Goal: Use online tool/utility: Utilize a website feature to perform a specific function

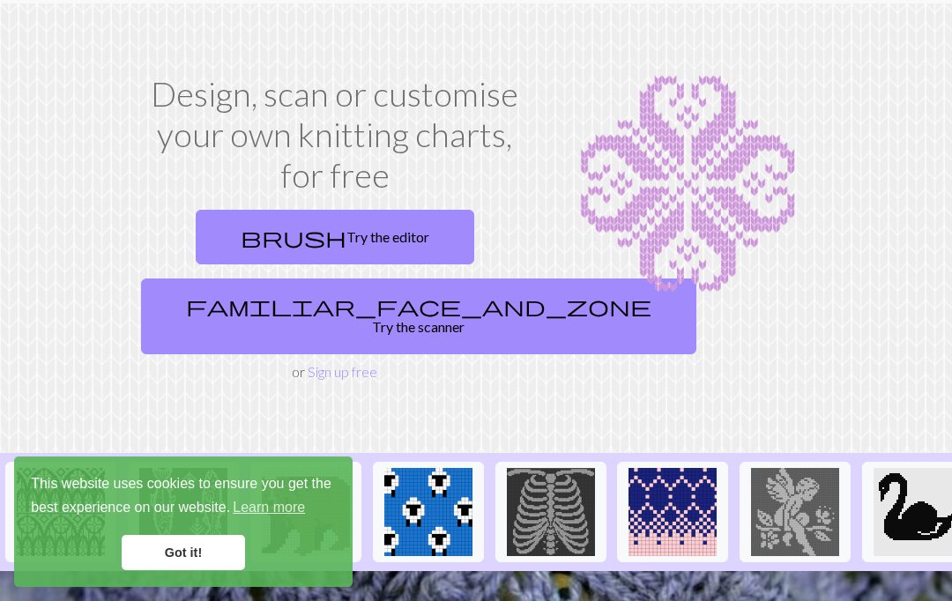
scroll to position [51, 0]
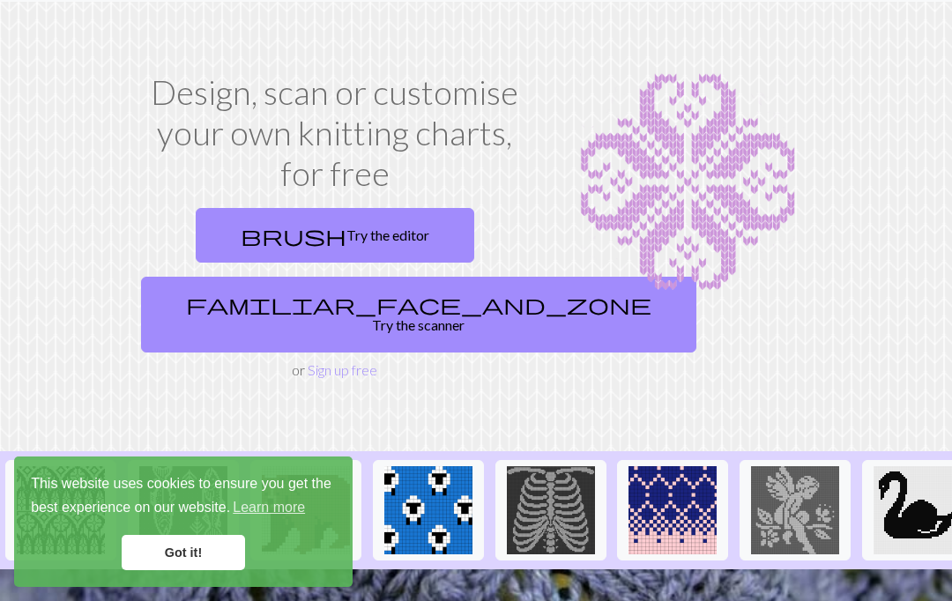
click at [397, 231] on link "brush Try the editor" at bounding box center [335, 235] width 279 height 55
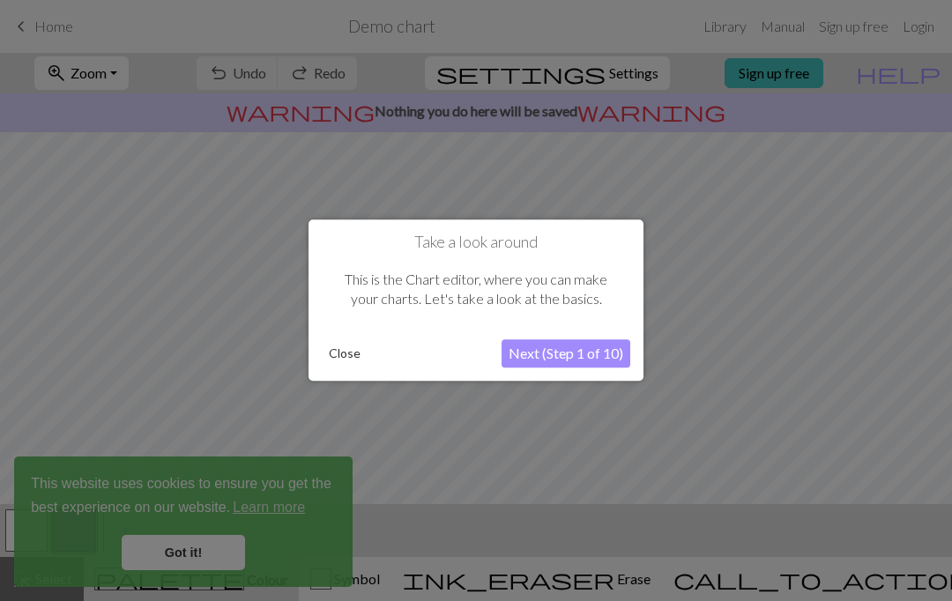
click at [567, 346] on button "Next (Step 1 of 10)" at bounding box center [566, 354] width 129 height 28
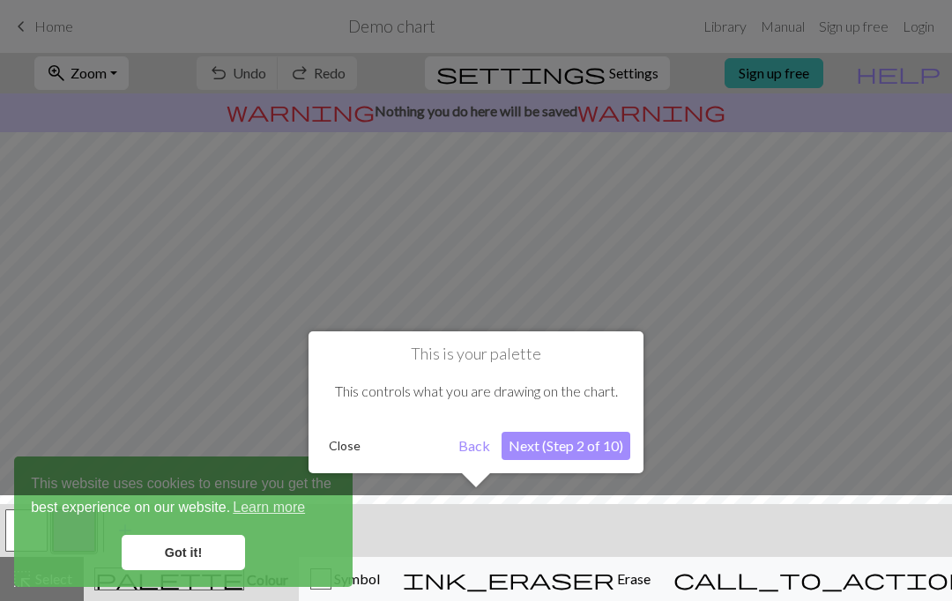
click at [563, 451] on button "Next (Step 2 of 10)" at bounding box center [566, 446] width 129 height 28
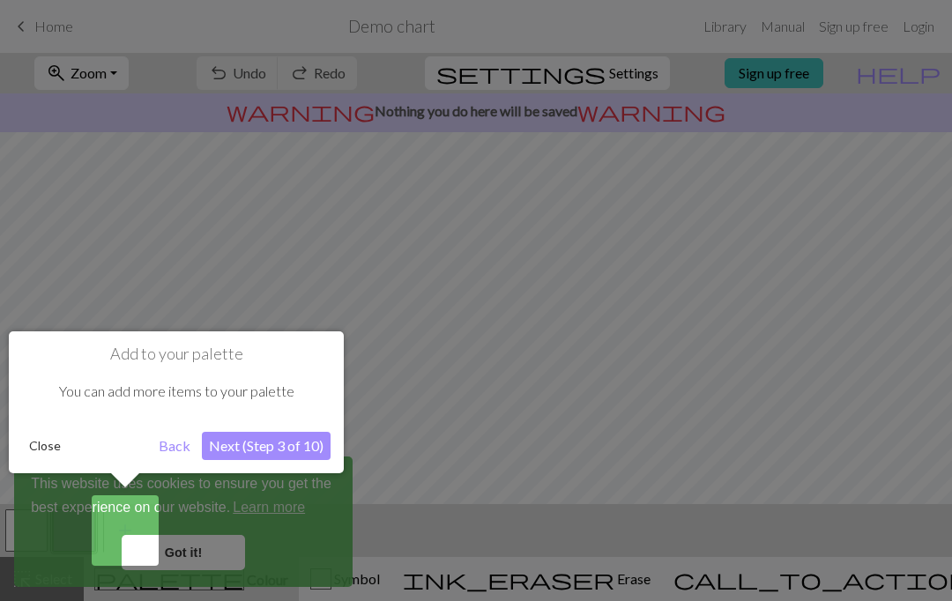
click at [563, 451] on div at bounding box center [476, 300] width 952 height 601
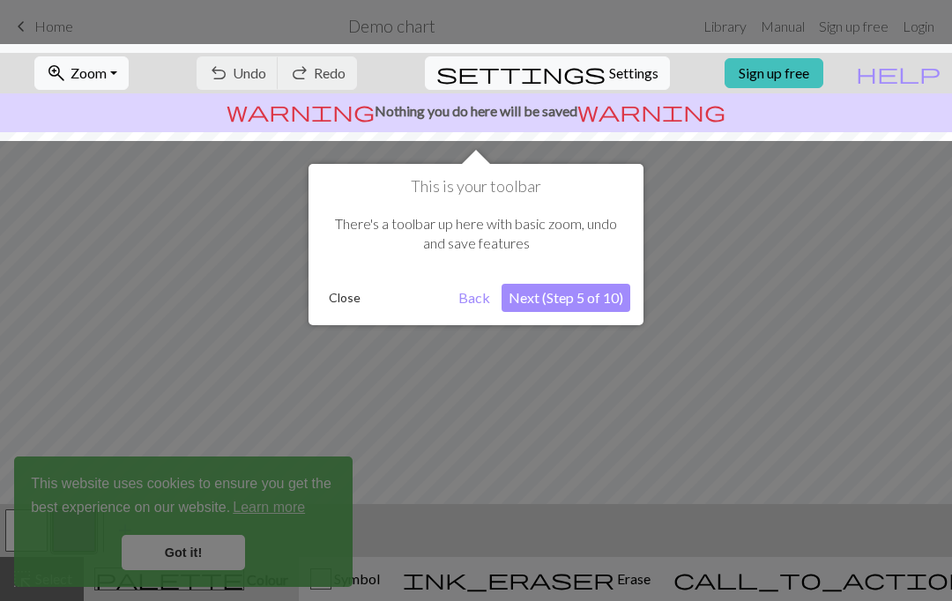
click at [584, 306] on button "Next (Step 5 of 10)" at bounding box center [566, 298] width 129 height 28
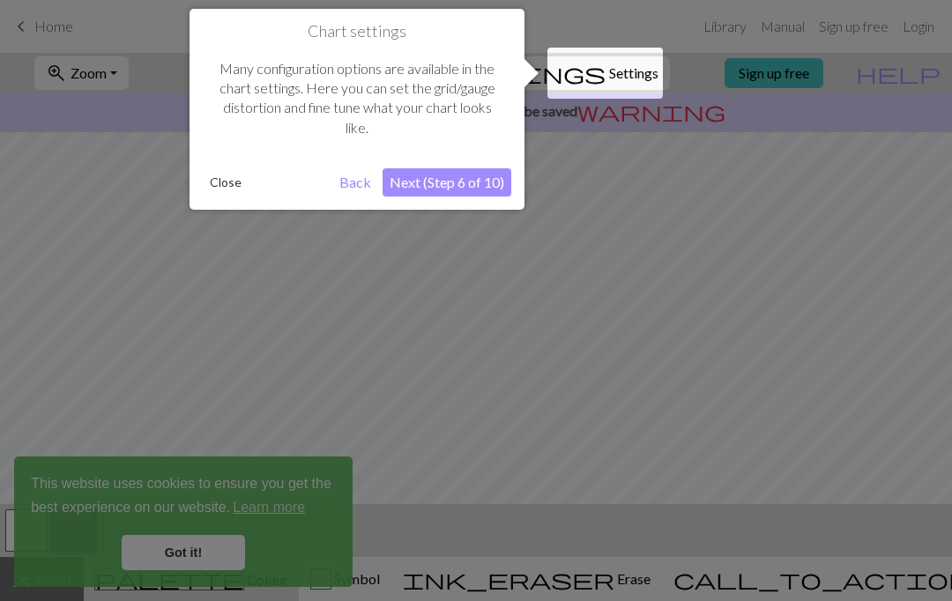
click at [584, 306] on div at bounding box center [476, 300] width 952 height 601
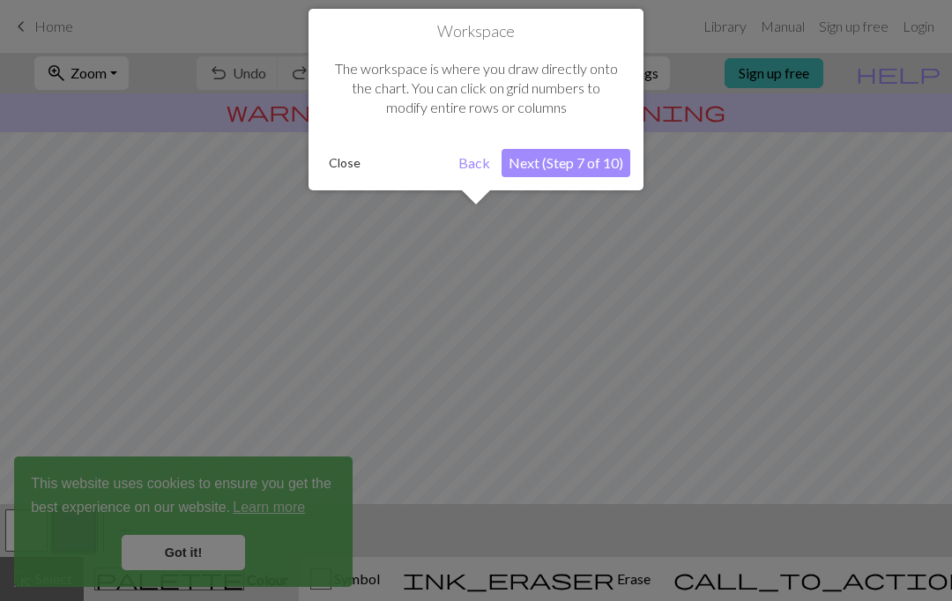
scroll to position [106, 0]
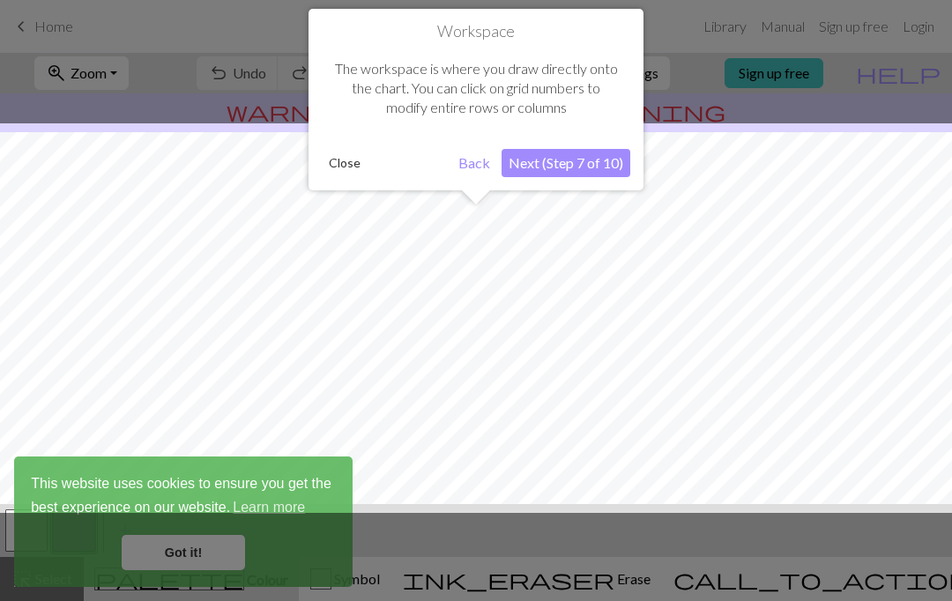
click at [606, 158] on button "Next (Step 7 of 10)" at bounding box center [566, 163] width 129 height 28
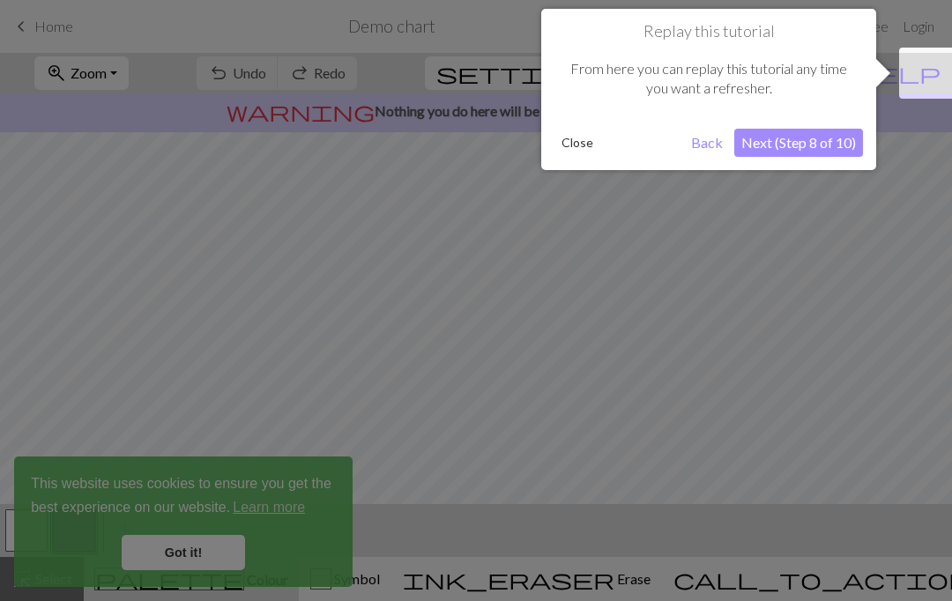
click at [606, 158] on div "Replay this tutorial From here you can replay this tutorial any time you want a…" at bounding box center [708, 89] width 335 height 161
click at [784, 142] on button "Next (Step 8 of 10)" at bounding box center [798, 143] width 129 height 28
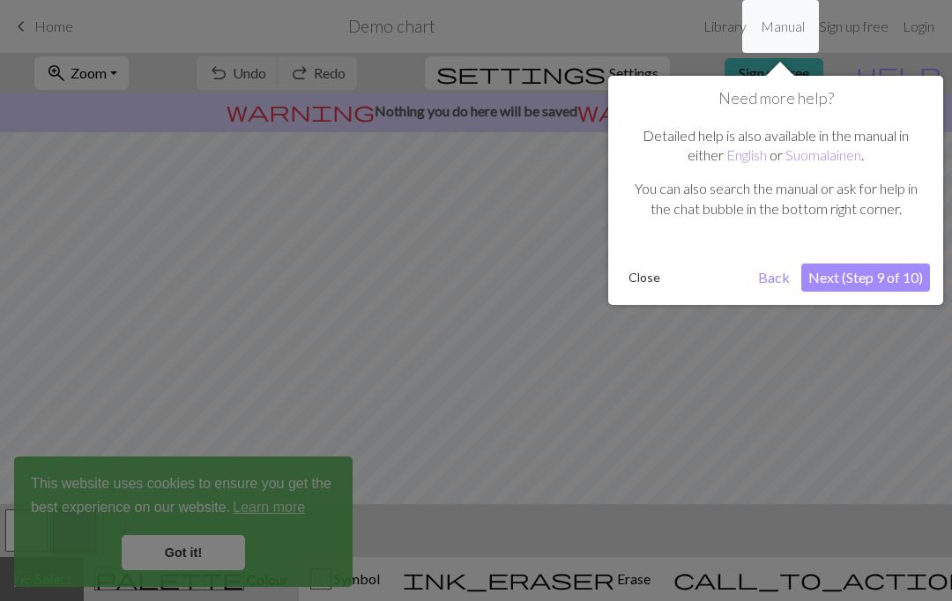
click at [860, 271] on button "Next (Step 9 of 10)" at bounding box center [865, 278] width 129 height 28
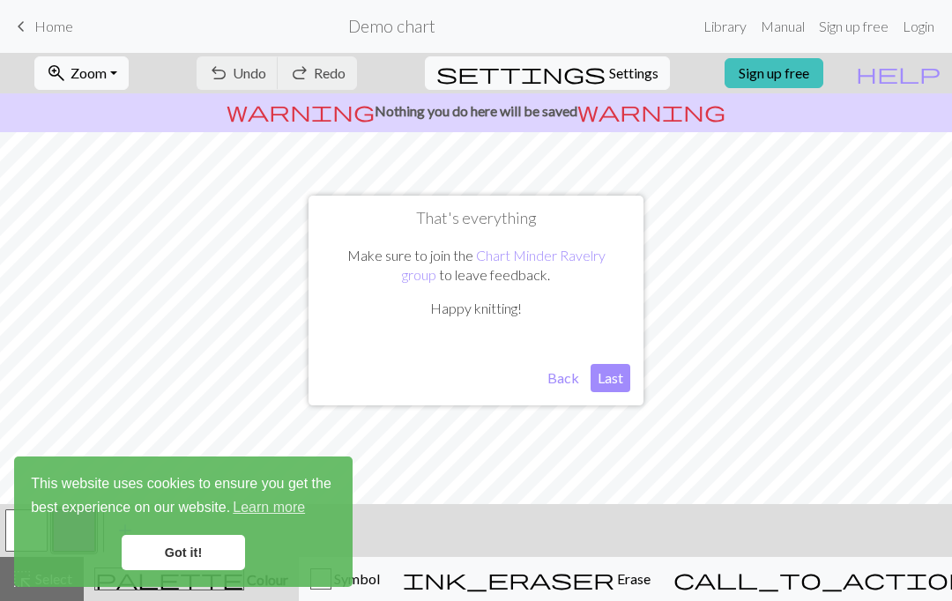
click at [607, 377] on button "Last" at bounding box center [611, 378] width 40 height 28
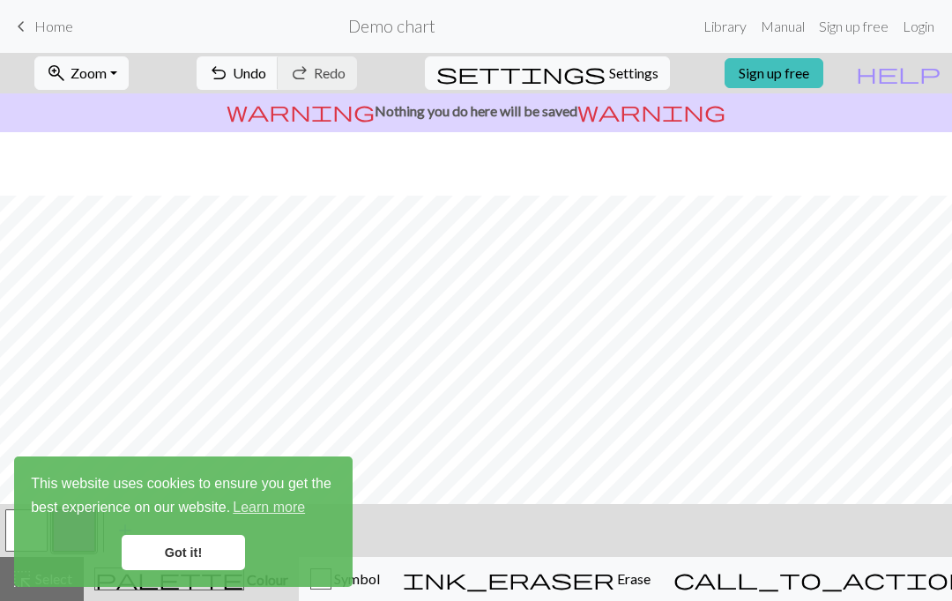
scroll to position [74, 0]
click at [223, 549] on link "Got it!" at bounding box center [183, 552] width 123 height 35
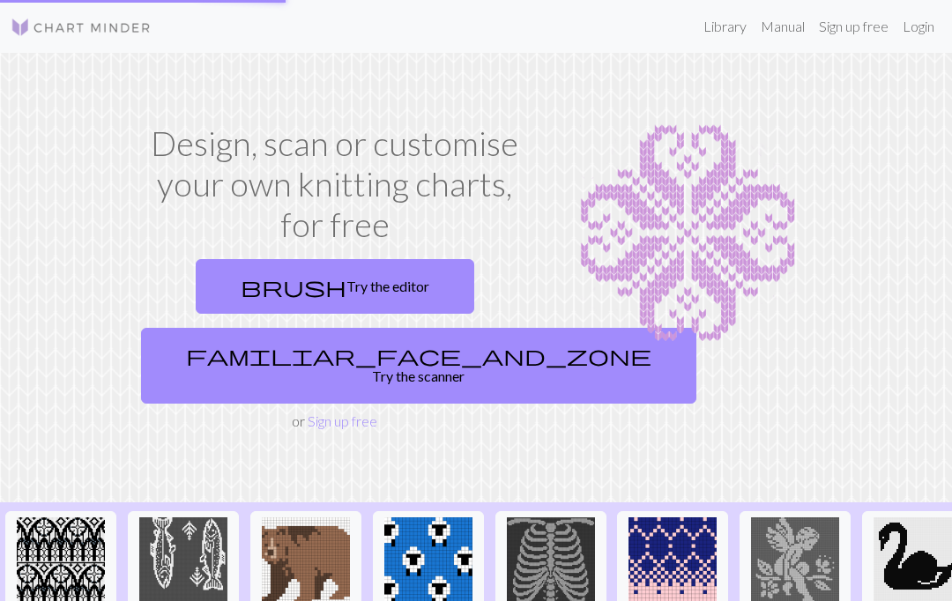
click at [56, 27] on img at bounding box center [81, 27] width 141 height 21
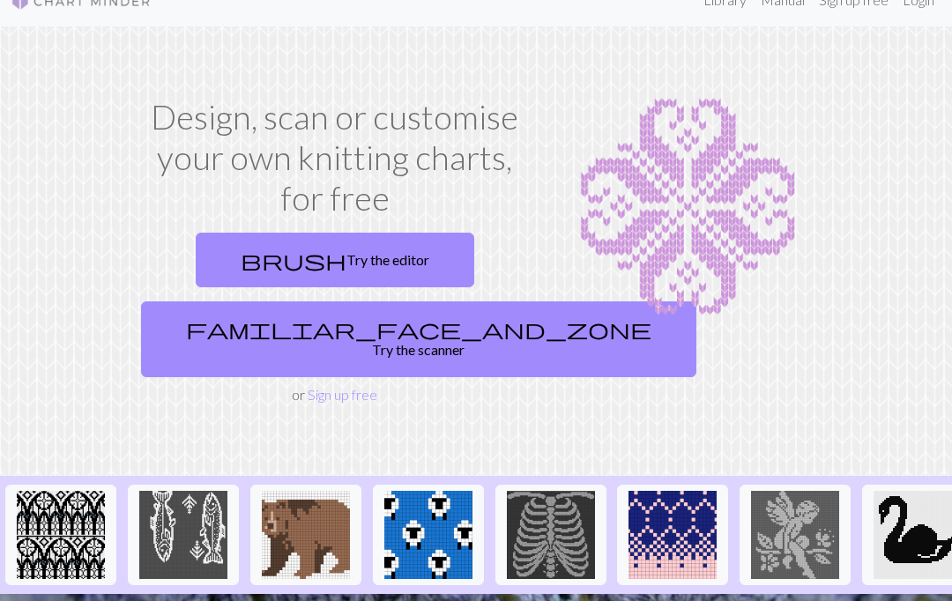
scroll to position [28, 0]
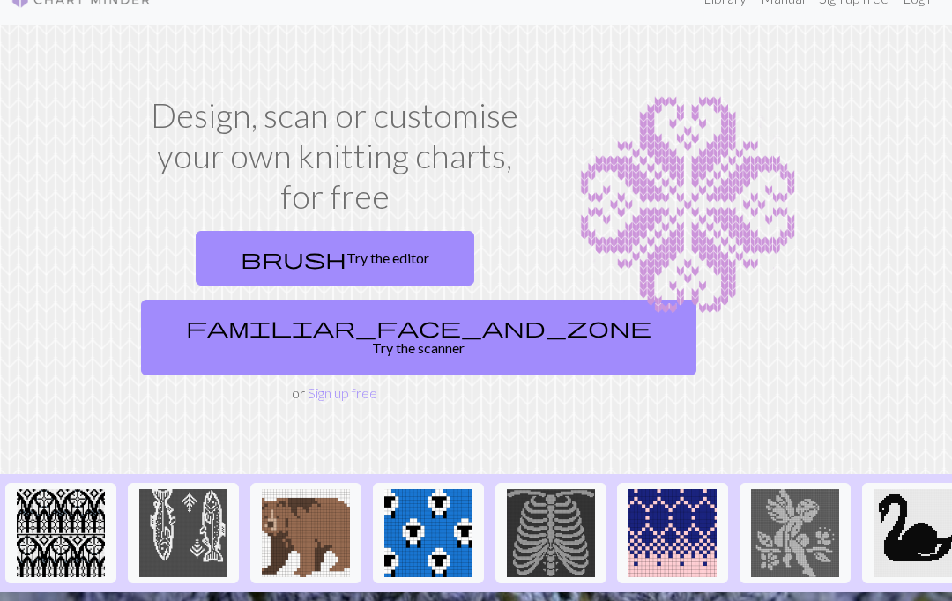
click at [368, 328] on link "familiar_face_and_zone Try the scanner" at bounding box center [418, 338] width 555 height 76
